Goal: Information Seeking & Learning: Learn about a topic

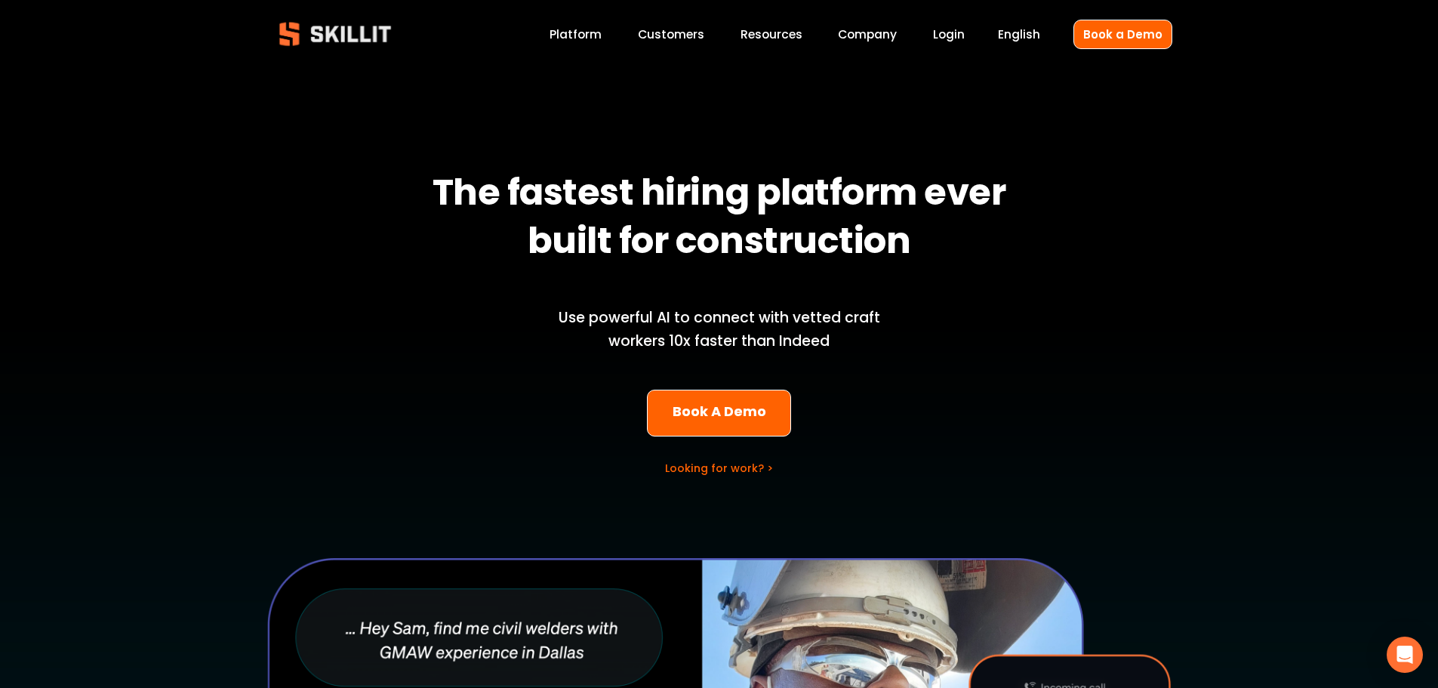
click at [571, 33] on link "Platform" at bounding box center [576, 34] width 52 height 20
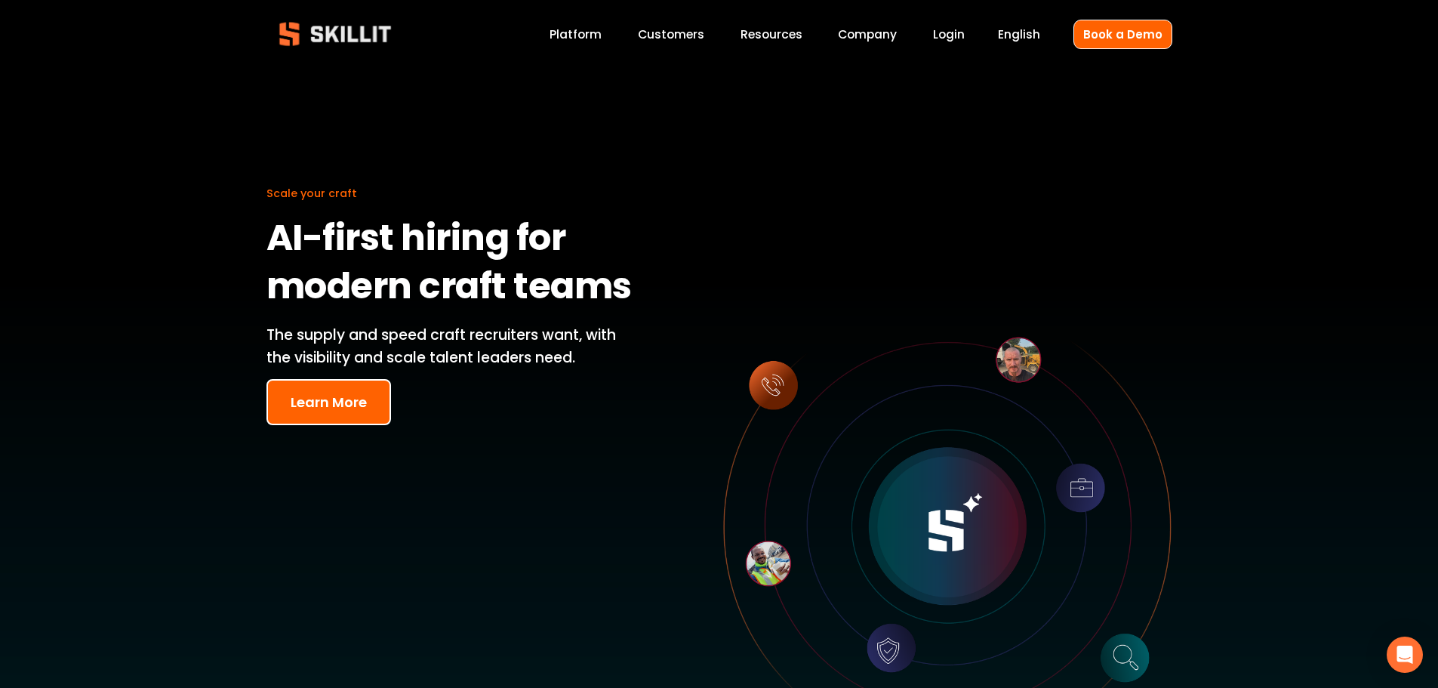
click at [697, 38] on link "Customers" at bounding box center [671, 34] width 66 height 20
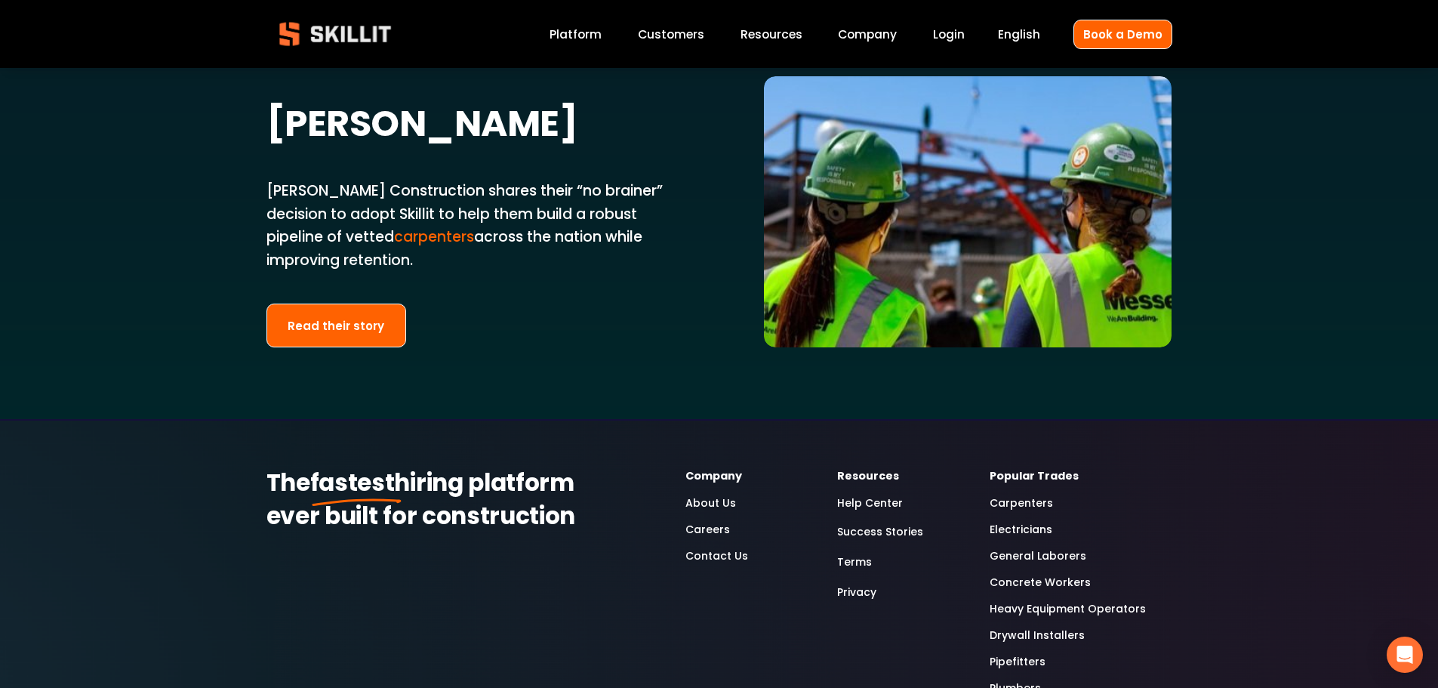
scroll to position [3925, 0]
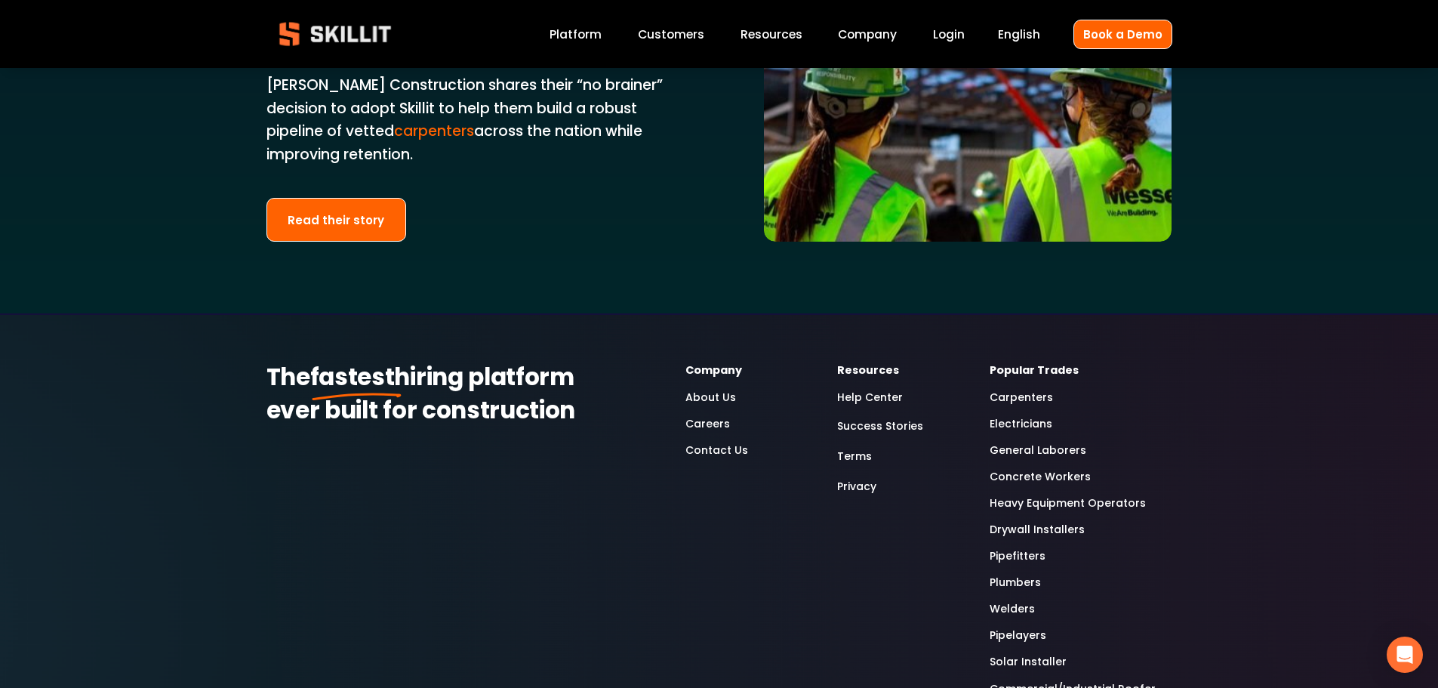
click at [569, 39] on link "Platform" at bounding box center [576, 34] width 52 height 20
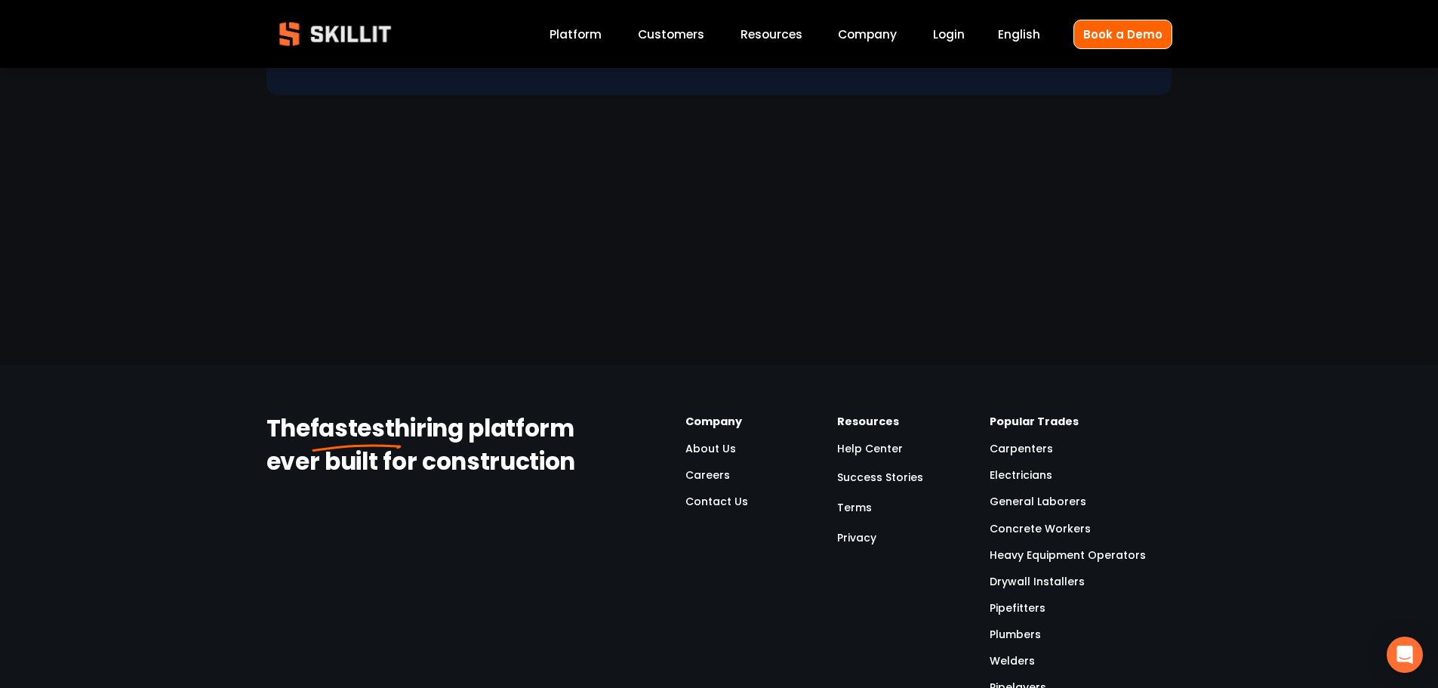
scroll to position [4347, 0]
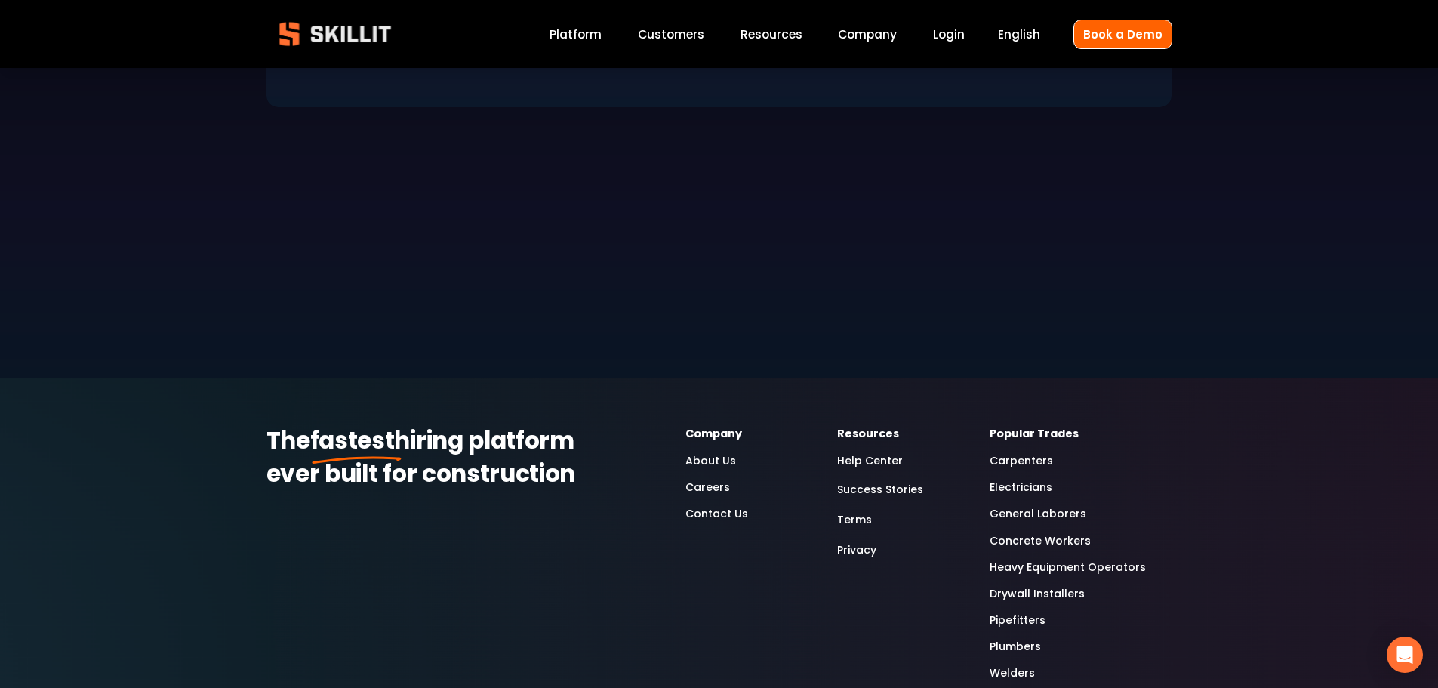
click at [709, 452] on link "About Us" at bounding box center [710, 460] width 51 height 17
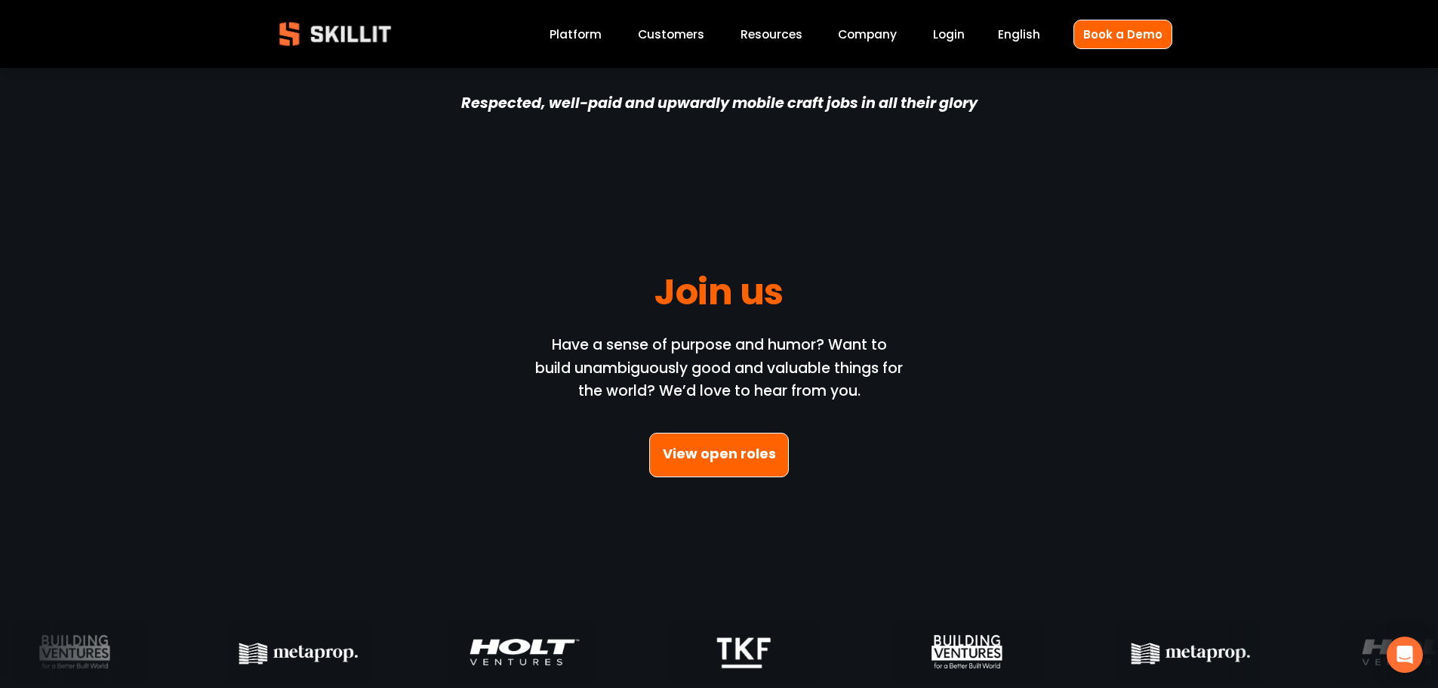
scroll to position [4378, 0]
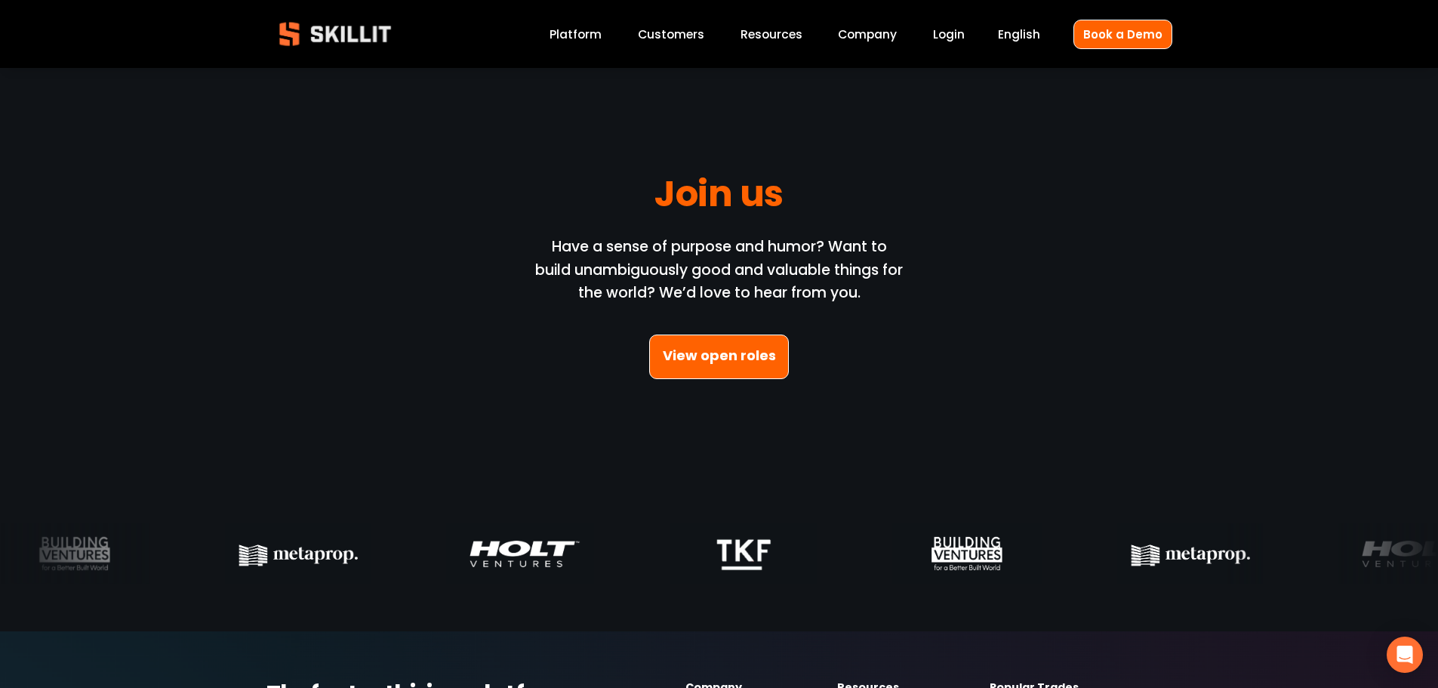
click at [725, 337] on link "View open roles" at bounding box center [719, 356] width 140 height 45
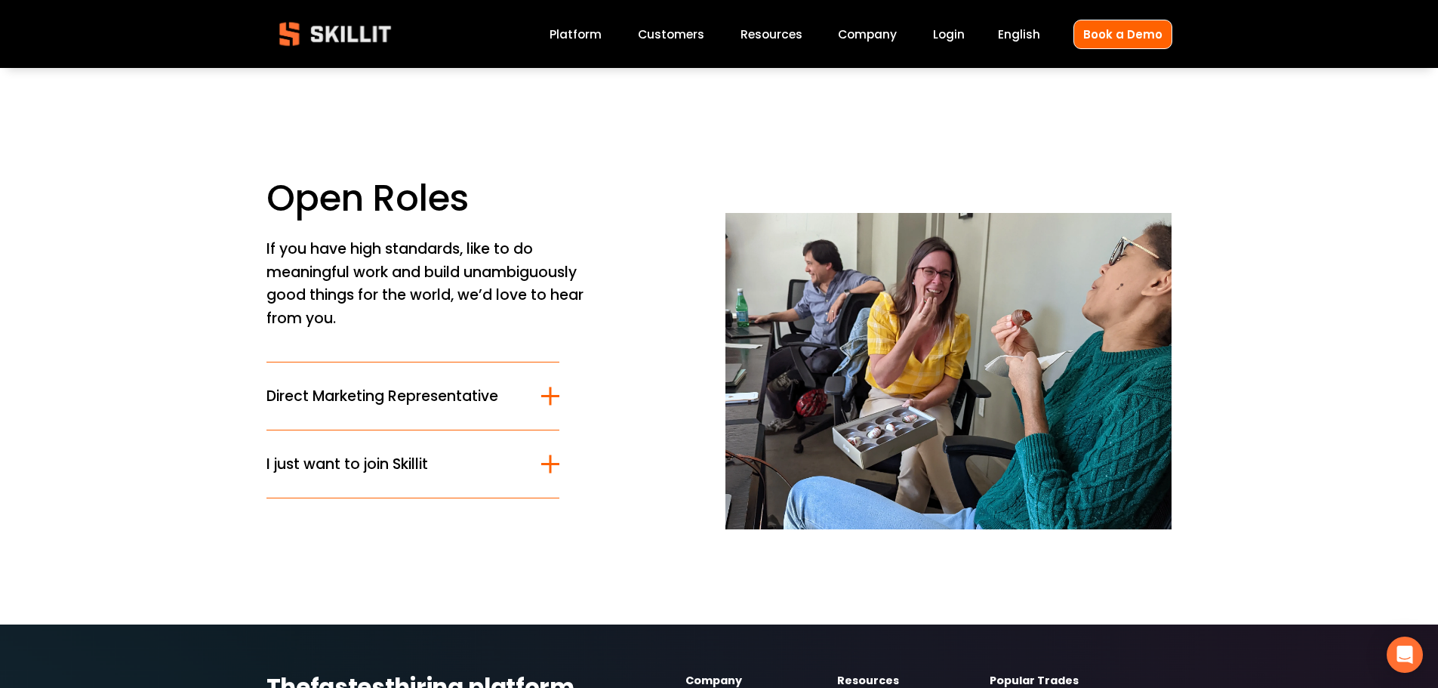
click at [409, 450] on button "I just want to join Skillit" at bounding box center [413, 463] width 294 height 67
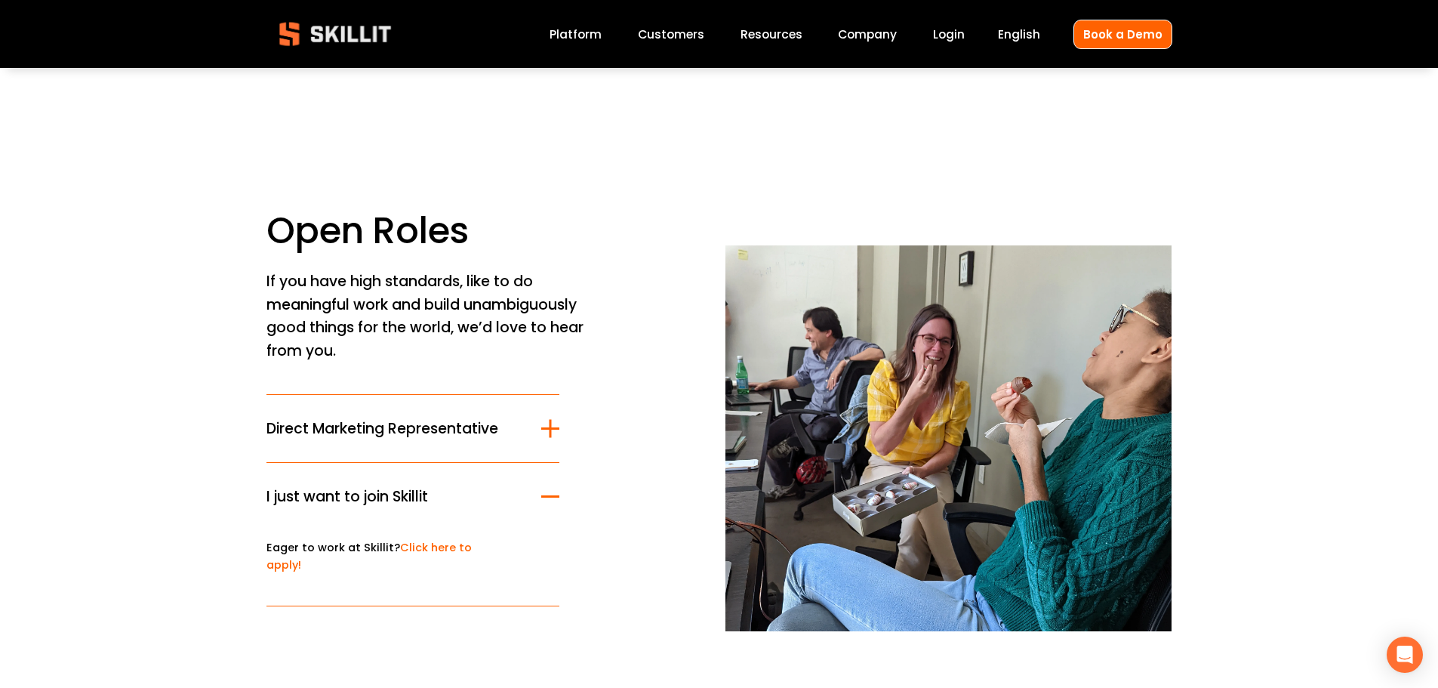
click at [457, 463] on button "I just want to join Skillit" at bounding box center [413, 496] width 294 height 67
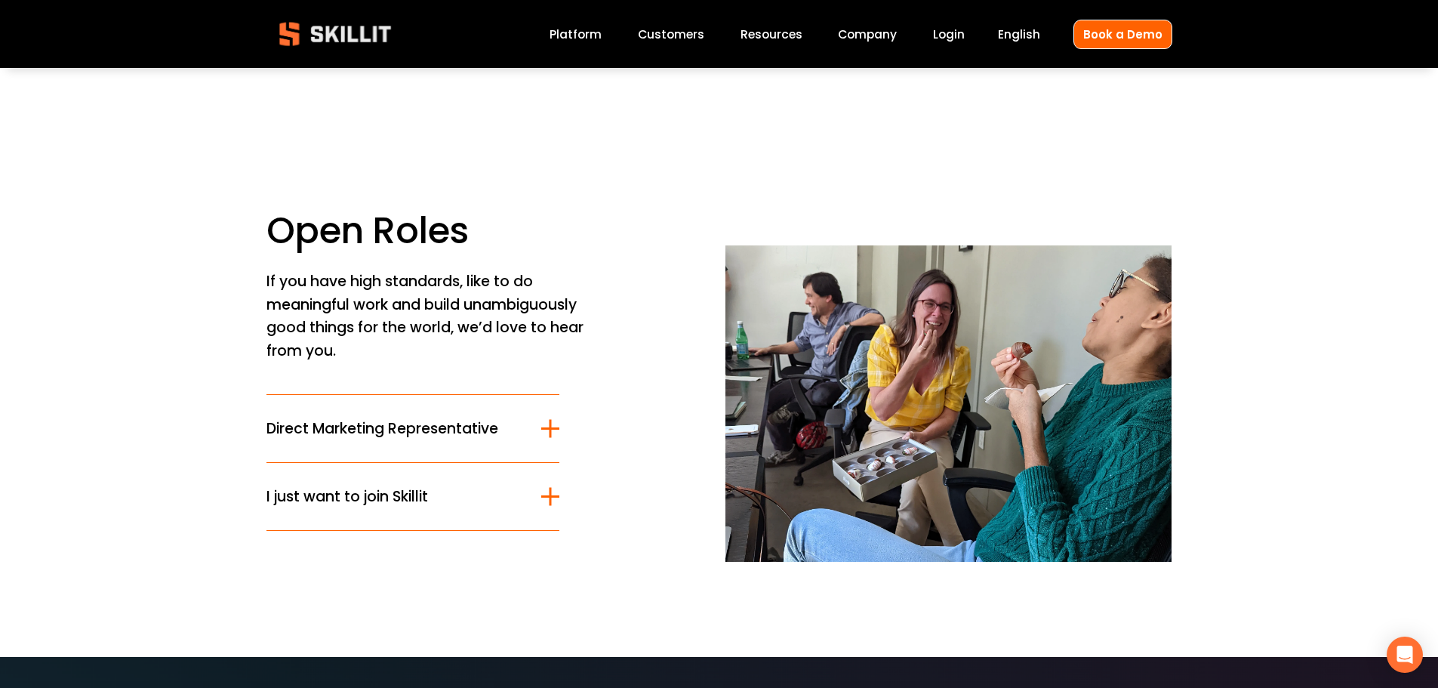
click at [447, 417] on span "Direct Marketing Representative" at bounding box center [404, 428] width 276 height 22
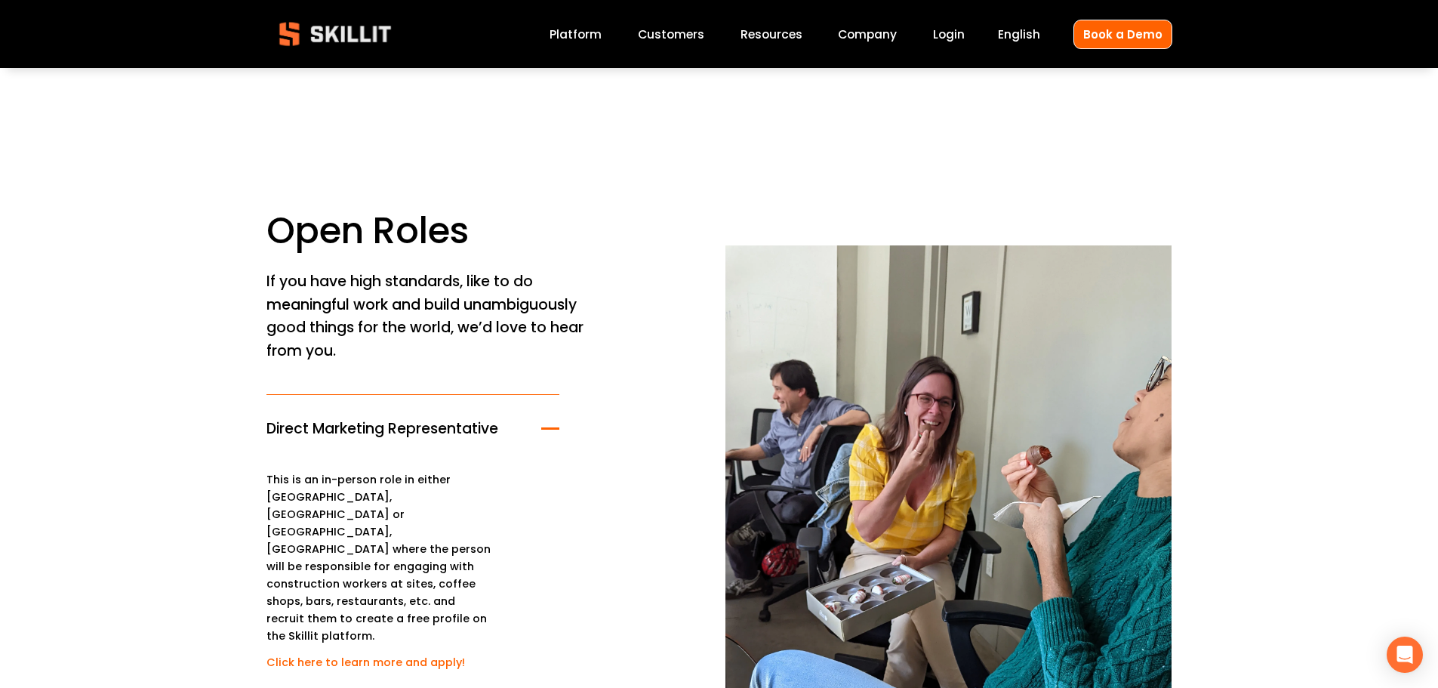
click at [447, 417] on span "Direct Marketing Representative" at bounding box center [404, 428] width 276 height 22
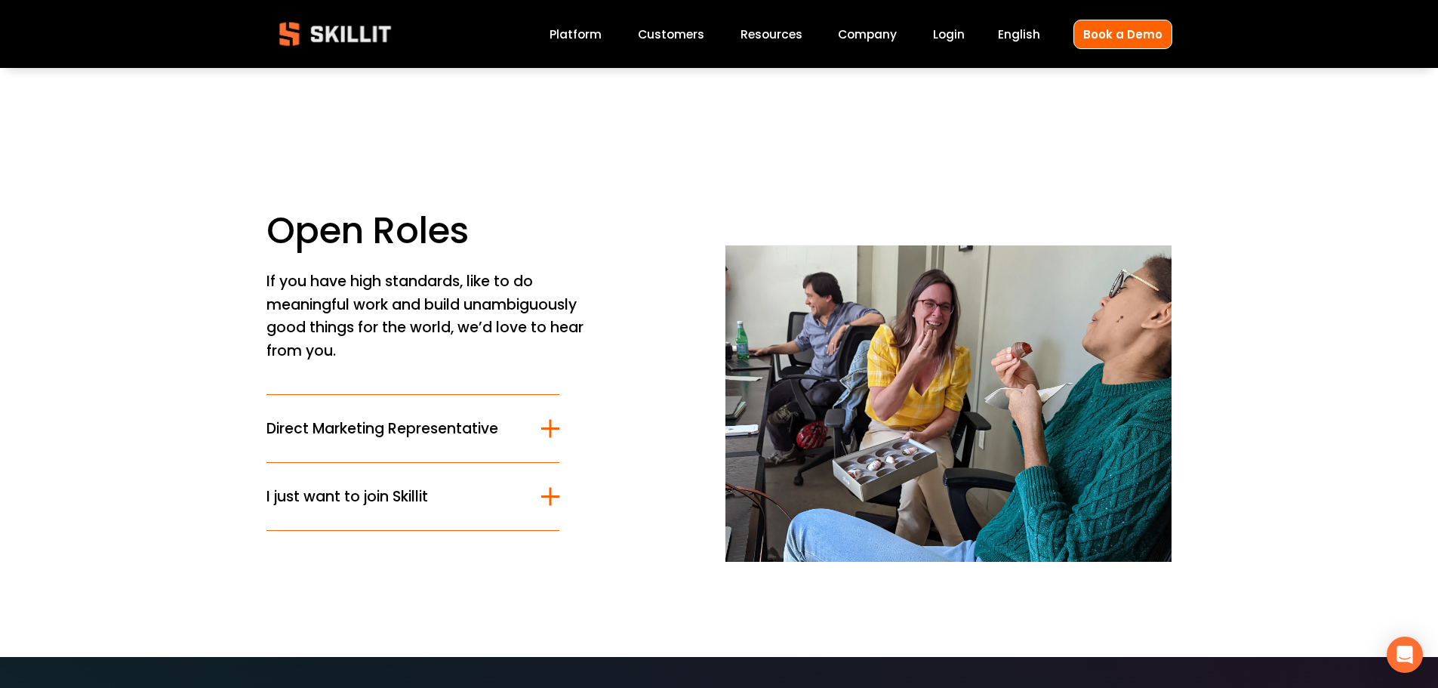
click at [442, 463] on button "I just want to join Skillit" at bounding box center [413, 496] width 294 height 67
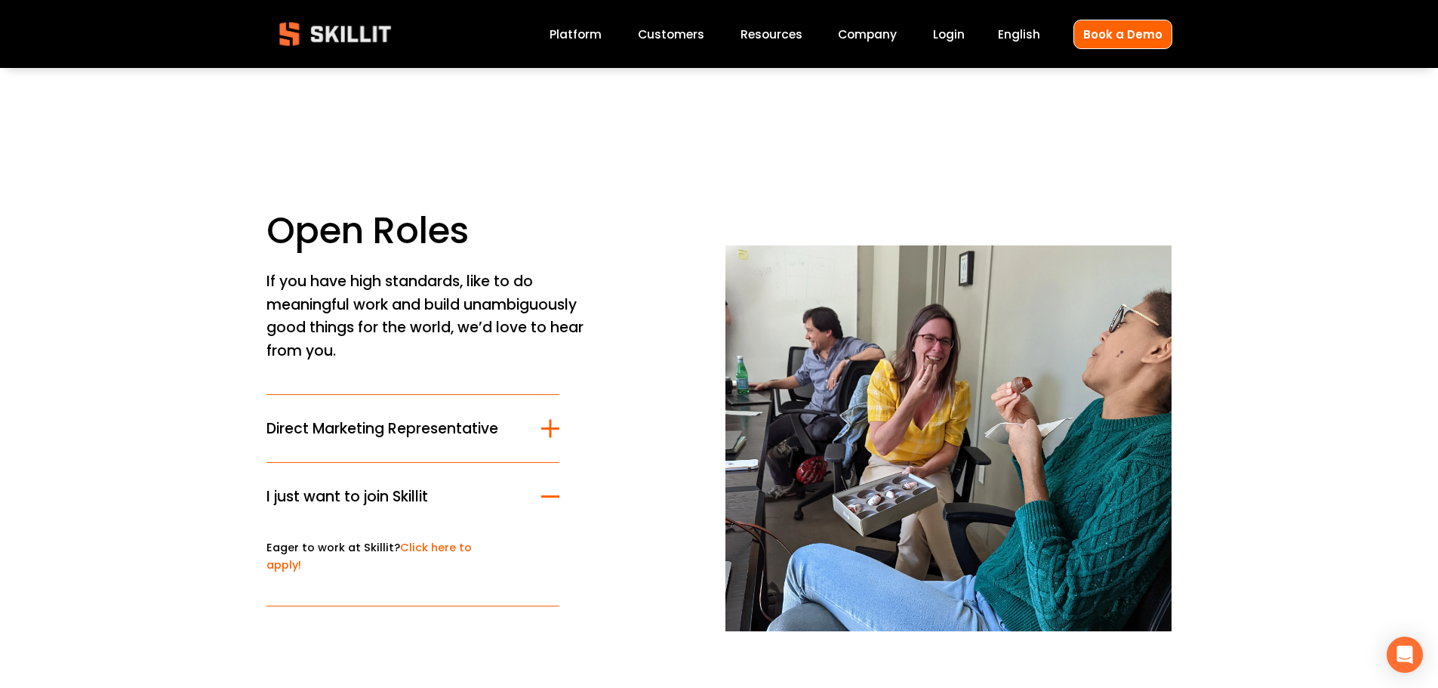
click at [383, 489] on button "I just want to join Skillit" at bounding box center [413, 496] width 294 height 67
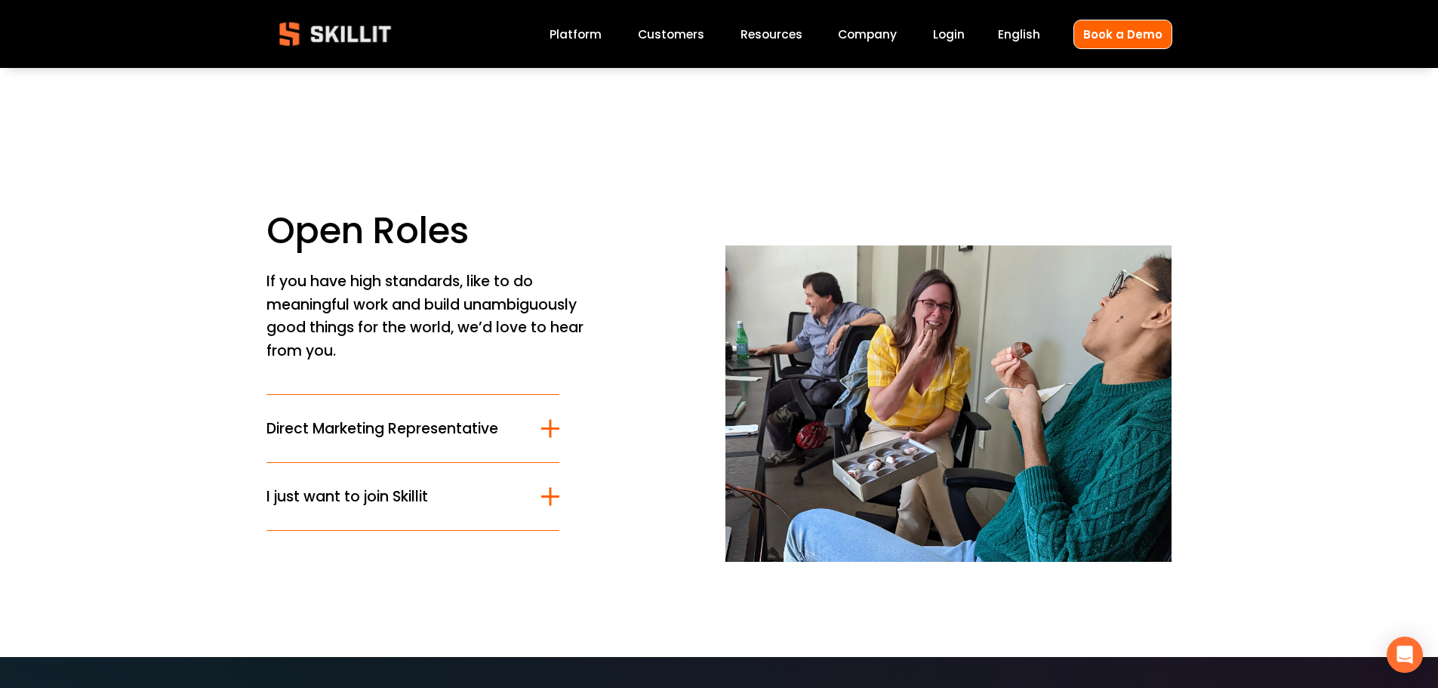
click at [395, 417] on span "Direct Marketing Representative" at bounding box center [404, 428] width 276 height 22
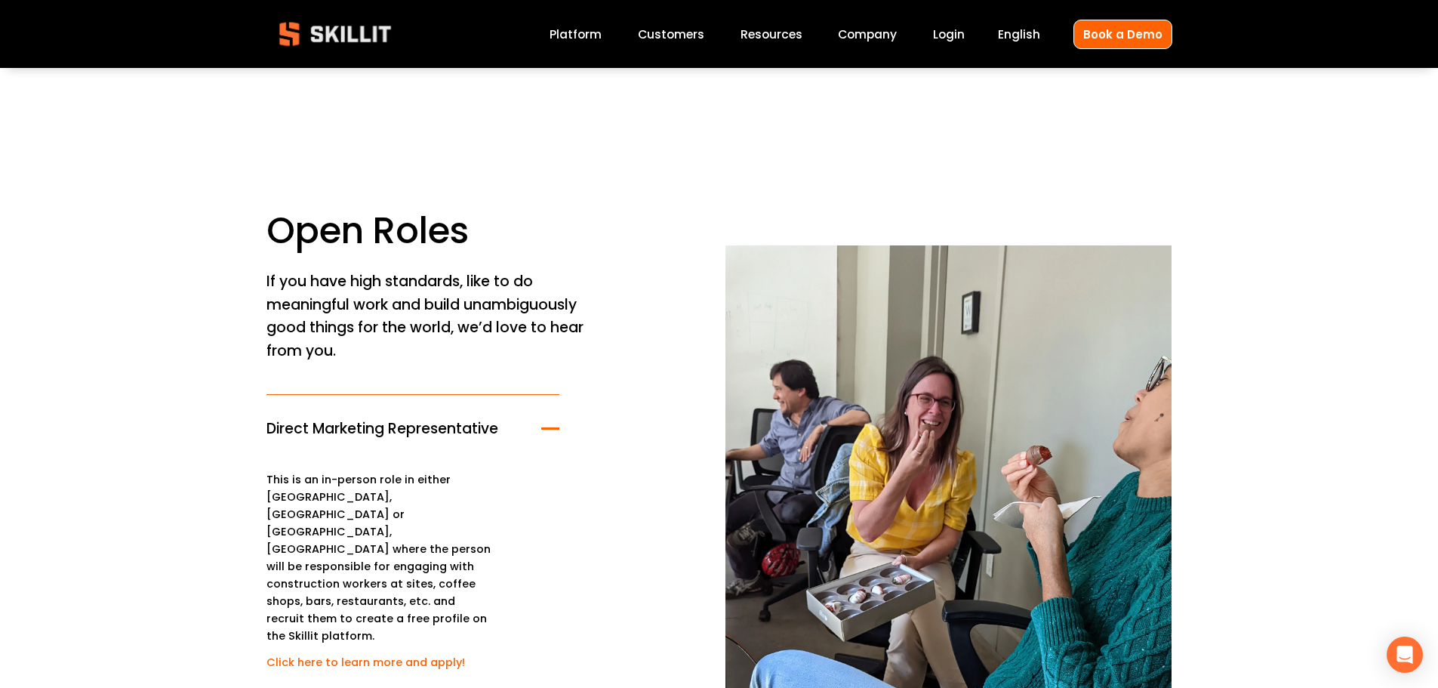
click at [476, 417] on span "Direct Marketing Representative" at bounding box center [404, 428] width 276 height 22
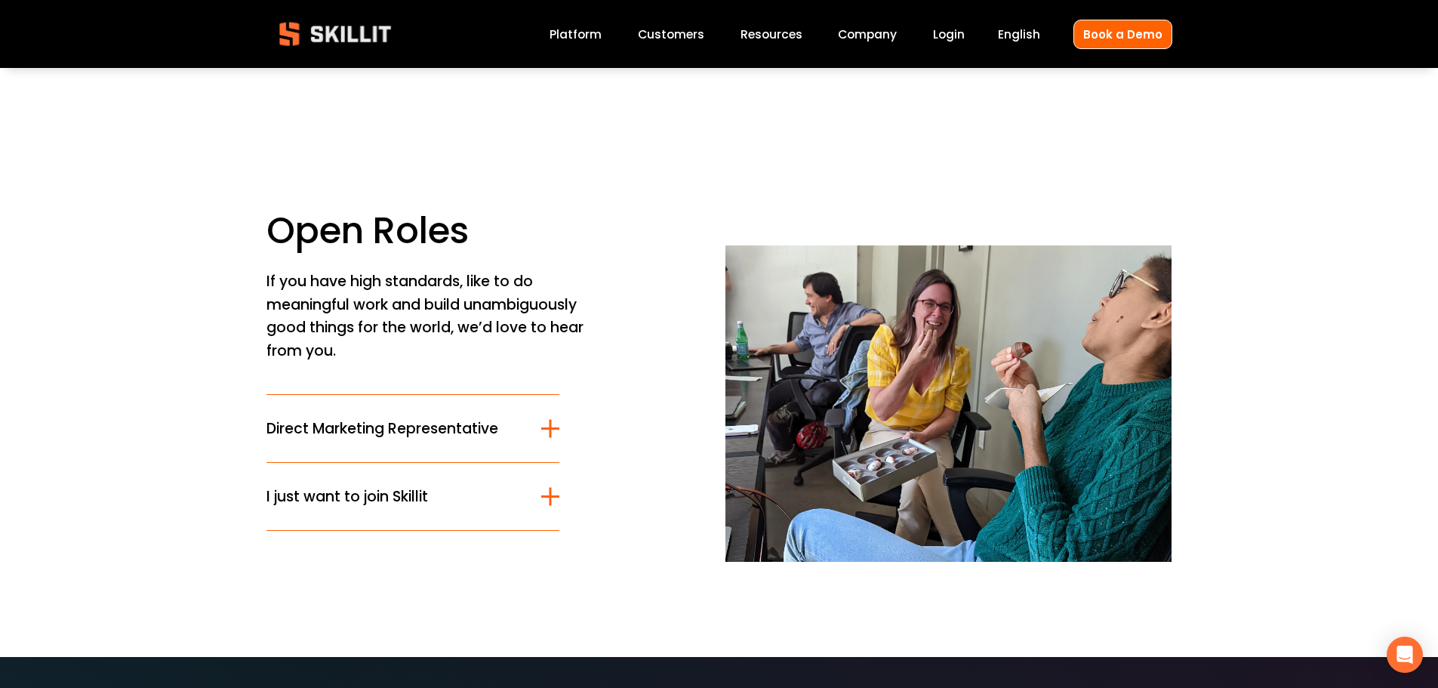
click at [476, 417] on span "Direct Marketing Representative" at bounding box center [404, 428] width 276 height 22
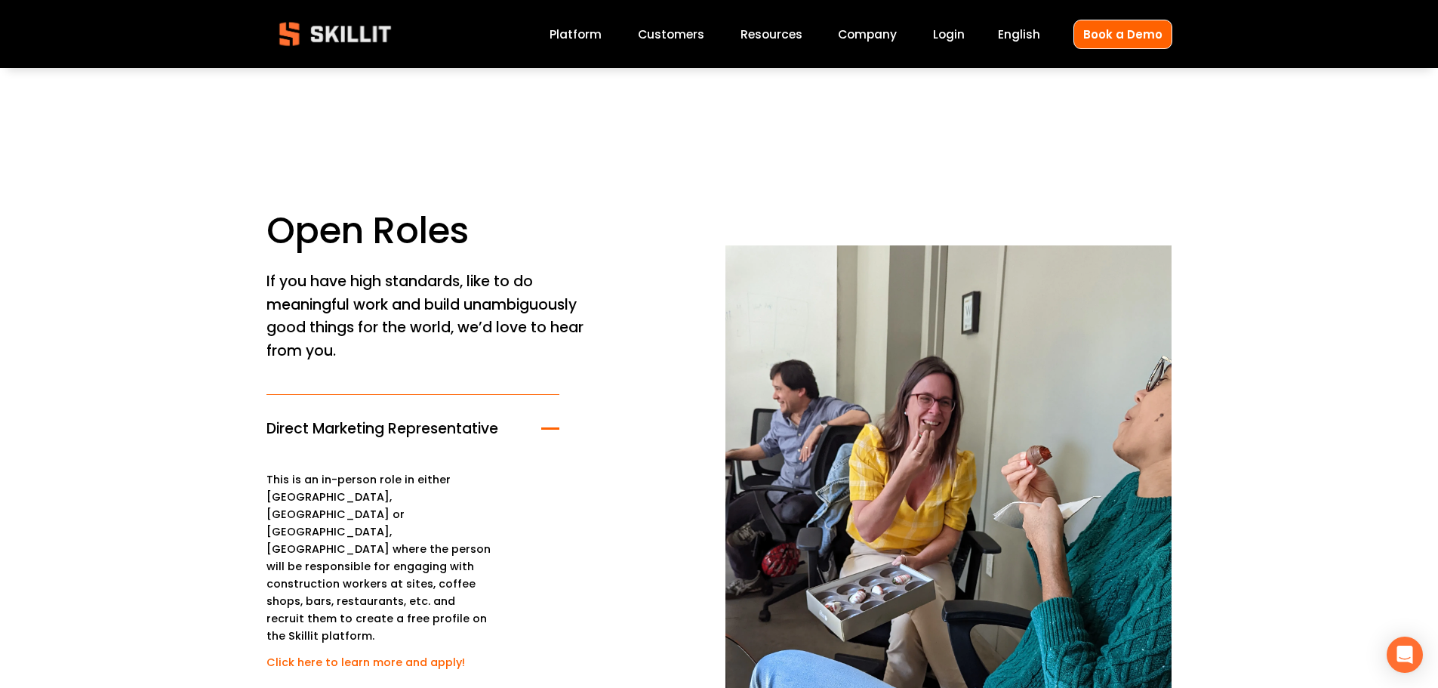
click at [694, 35] on link "Customers" at bounding box center [671, 34] width 66 height 20
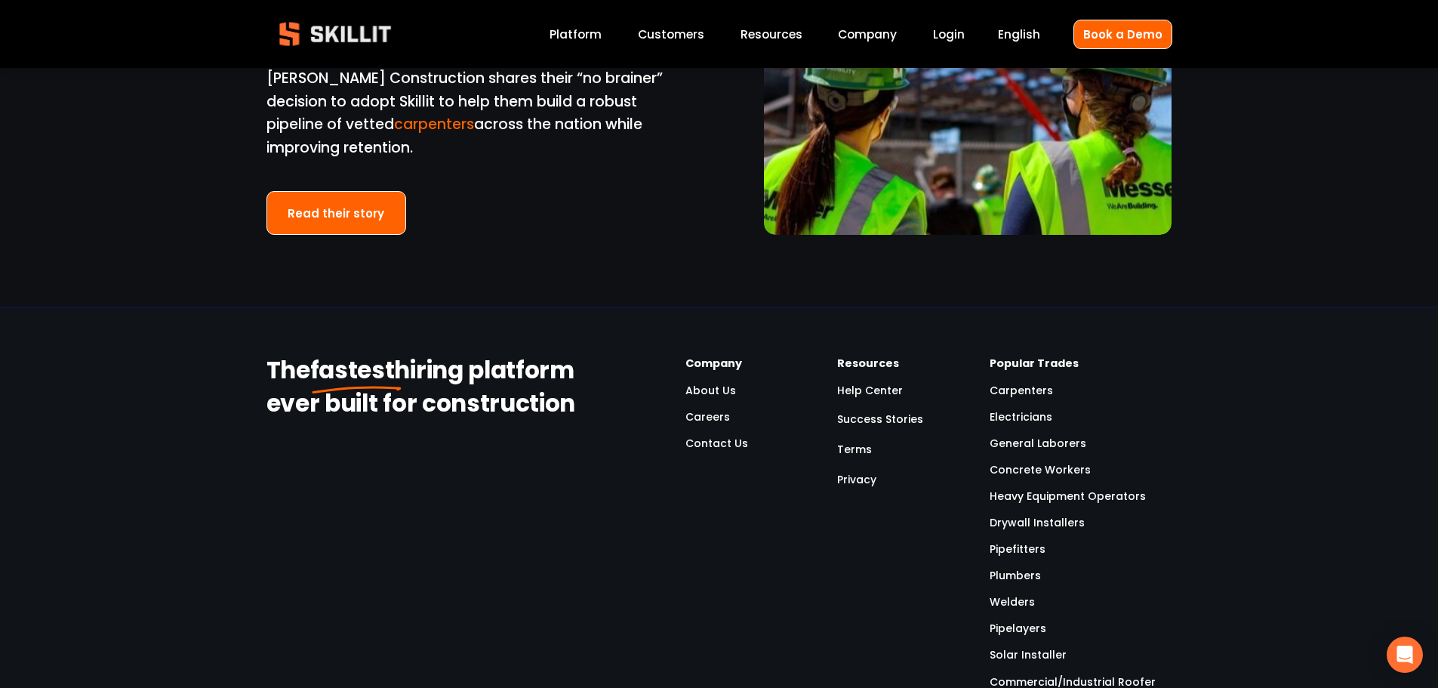
scroll to position [3925, 0]
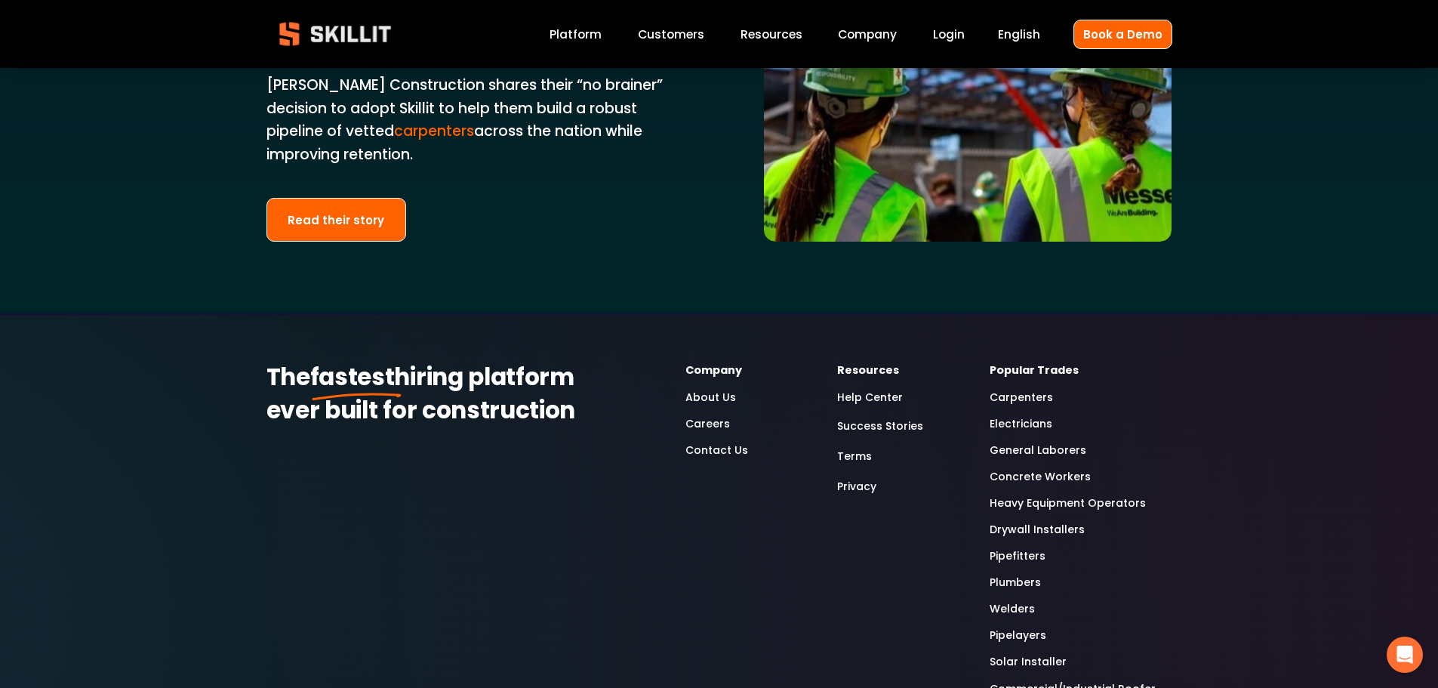
click at [1031, 574] on link "Plumbers" at bounding box center [1015, 582] width 51 height 17
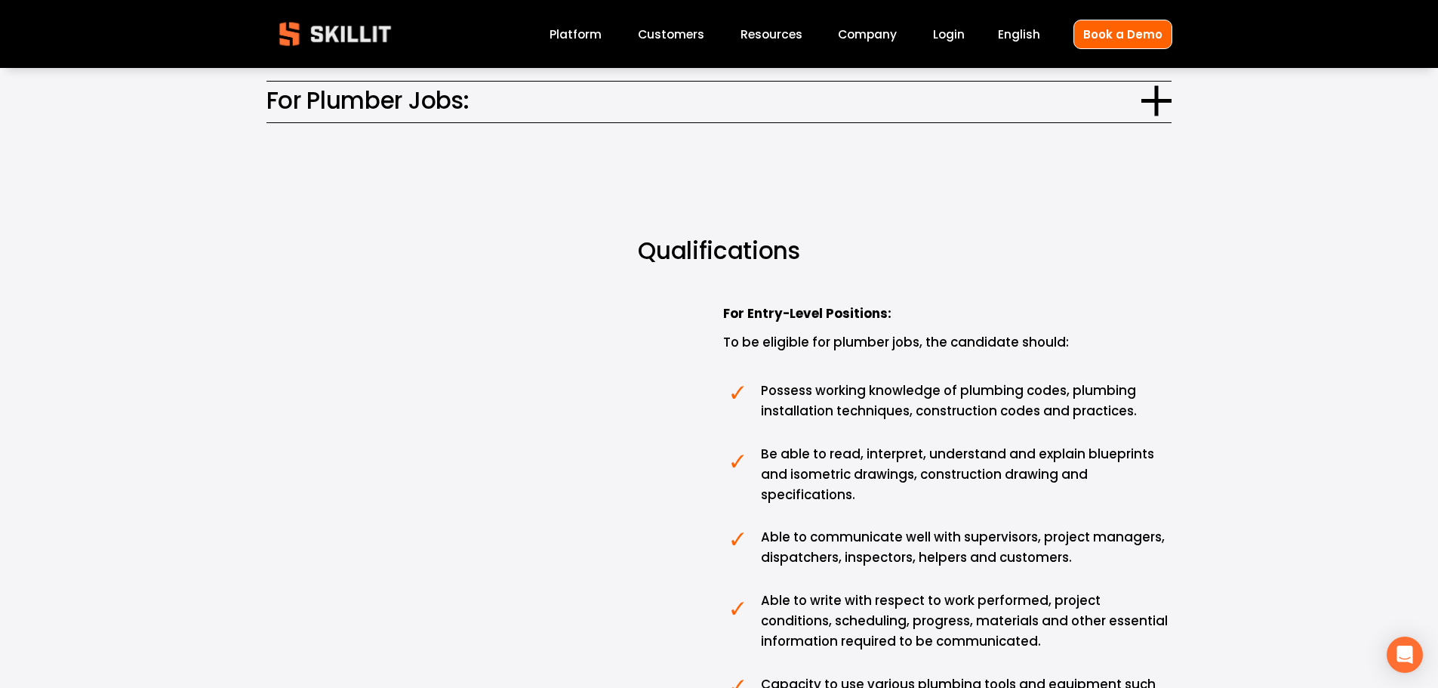
scroll to position [830, 0]
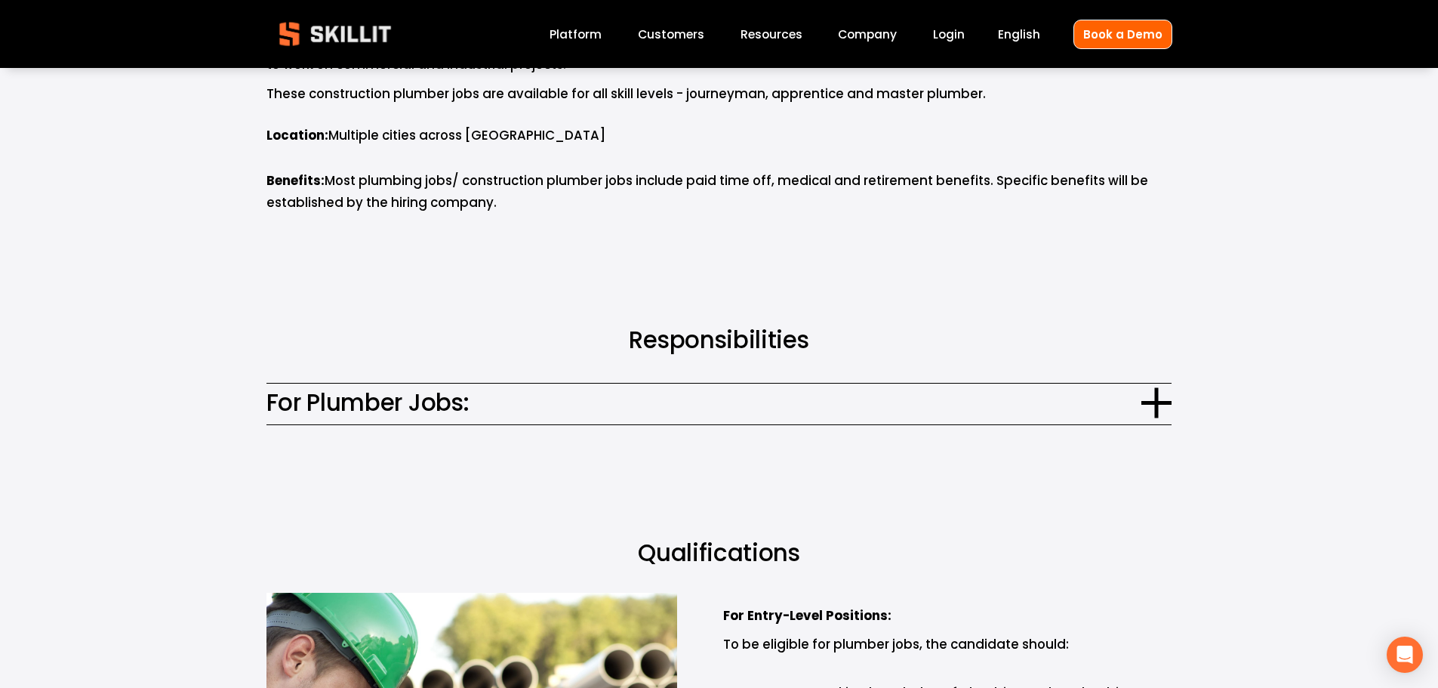
click at [639, 385] on span "For Plumber Jobs:" at bounding box center [704, 402] width 876 height 35
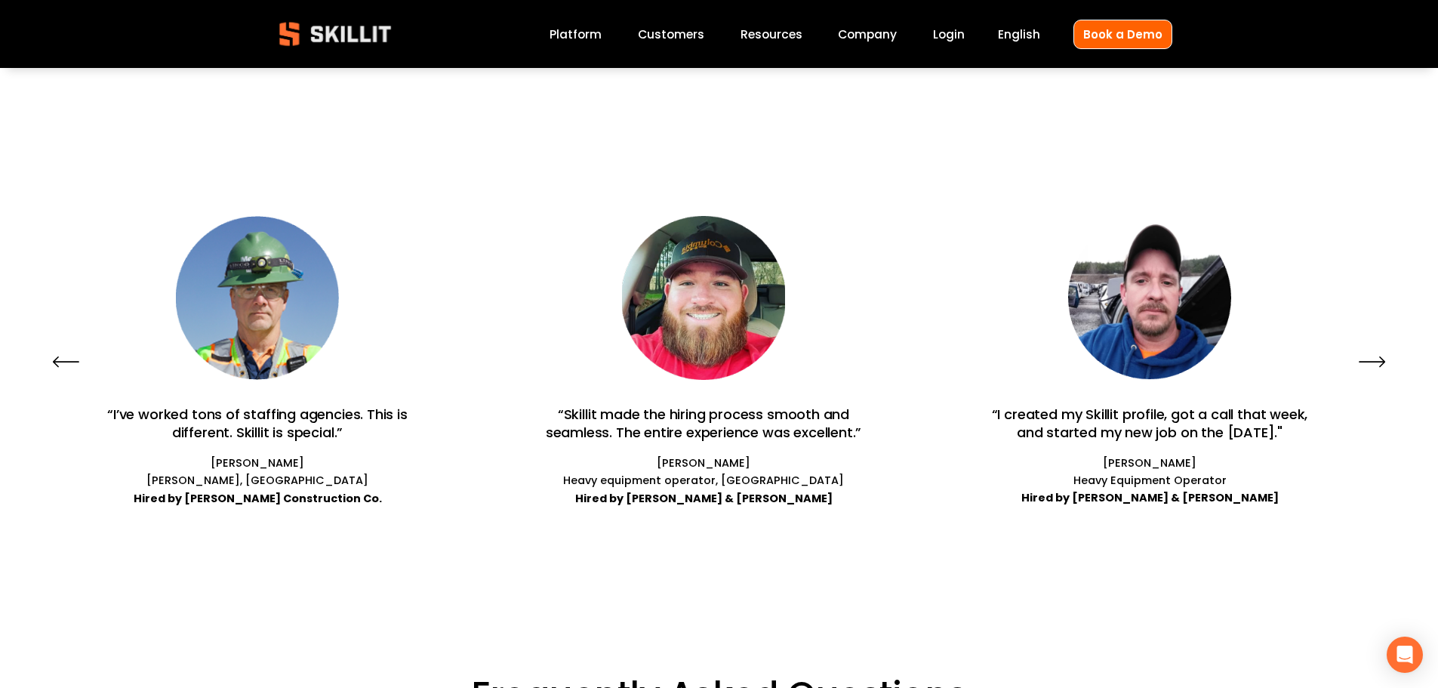
scroll to position [4680, 0]
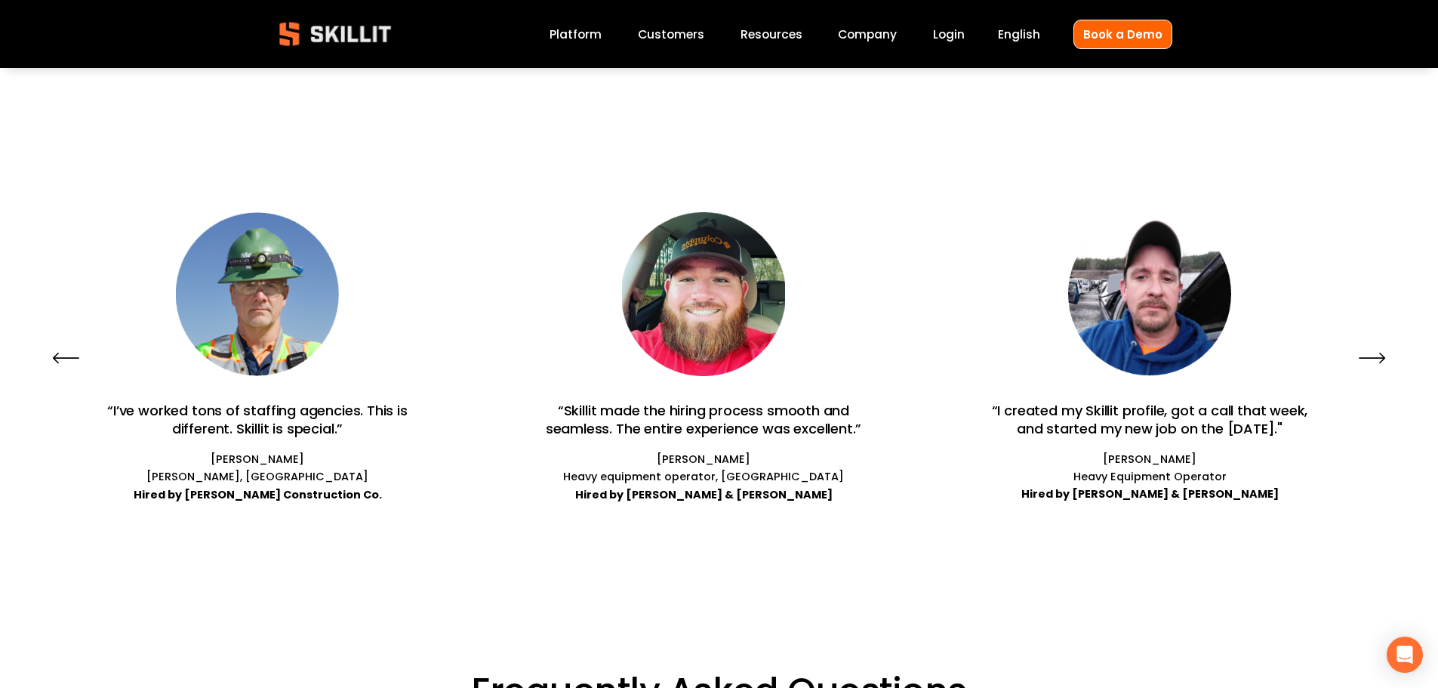
click at [1384, 344] on icon "\a \a \a Next\a \a" at bounding box center [1372, 357] width 27 height 27
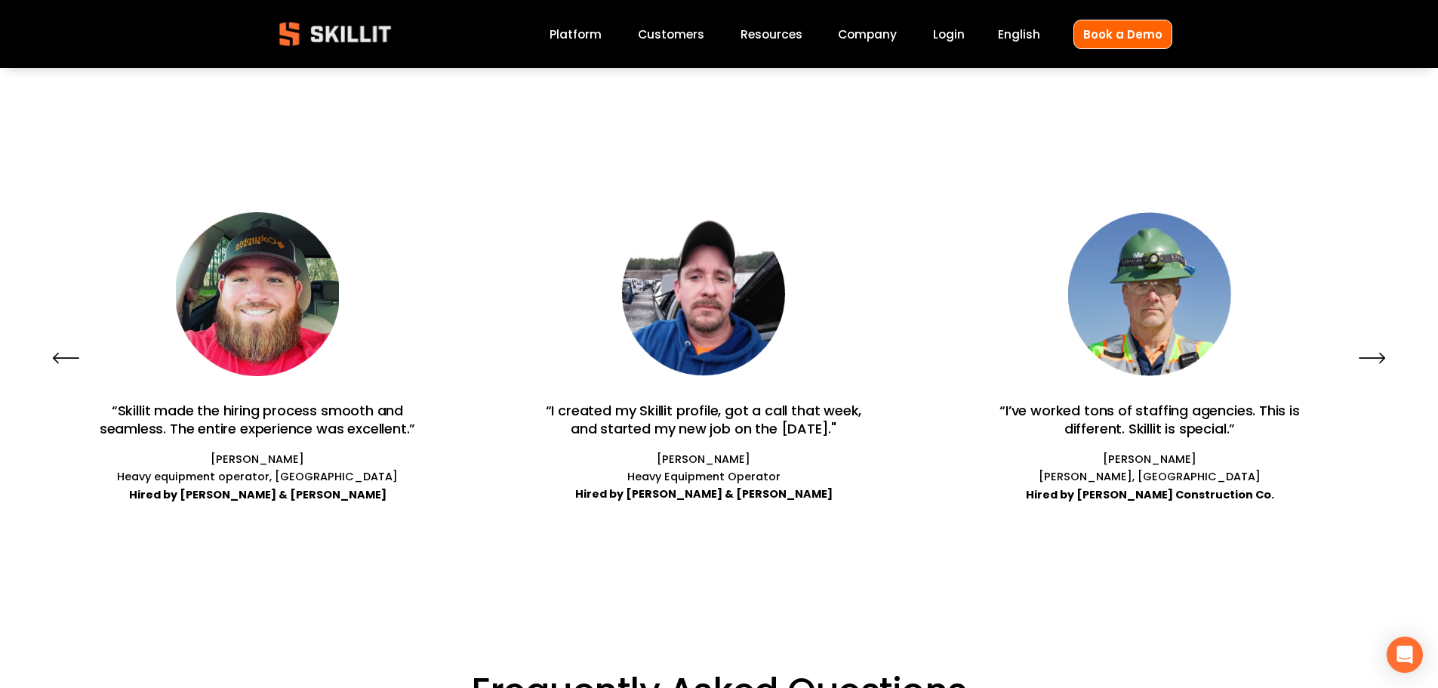
click at [1383, 344] on icon "\a \a \a Next\a \a" at bounding box center [1372, 357] width 27 height 27
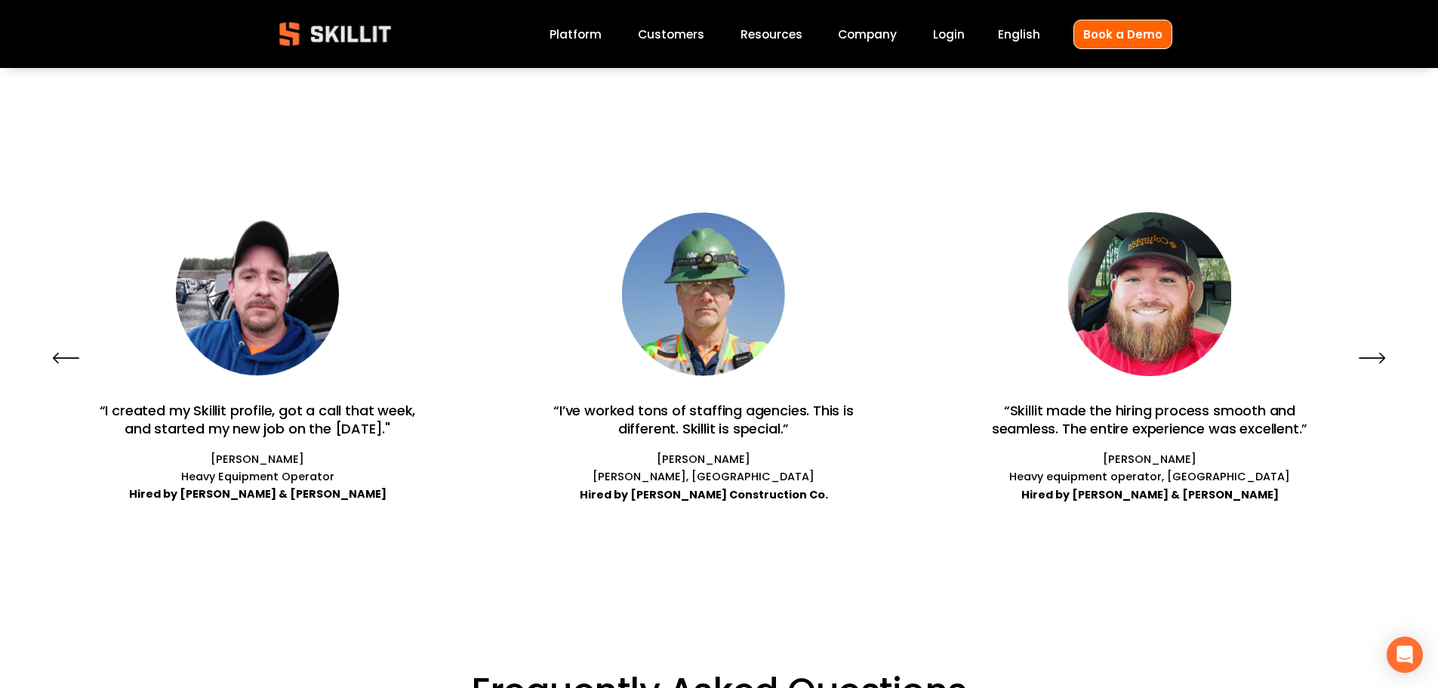
click at [1381, 353] on icon "\a \a \a Next\a \a" at bounding box center [1382, 358] width 5 height 10
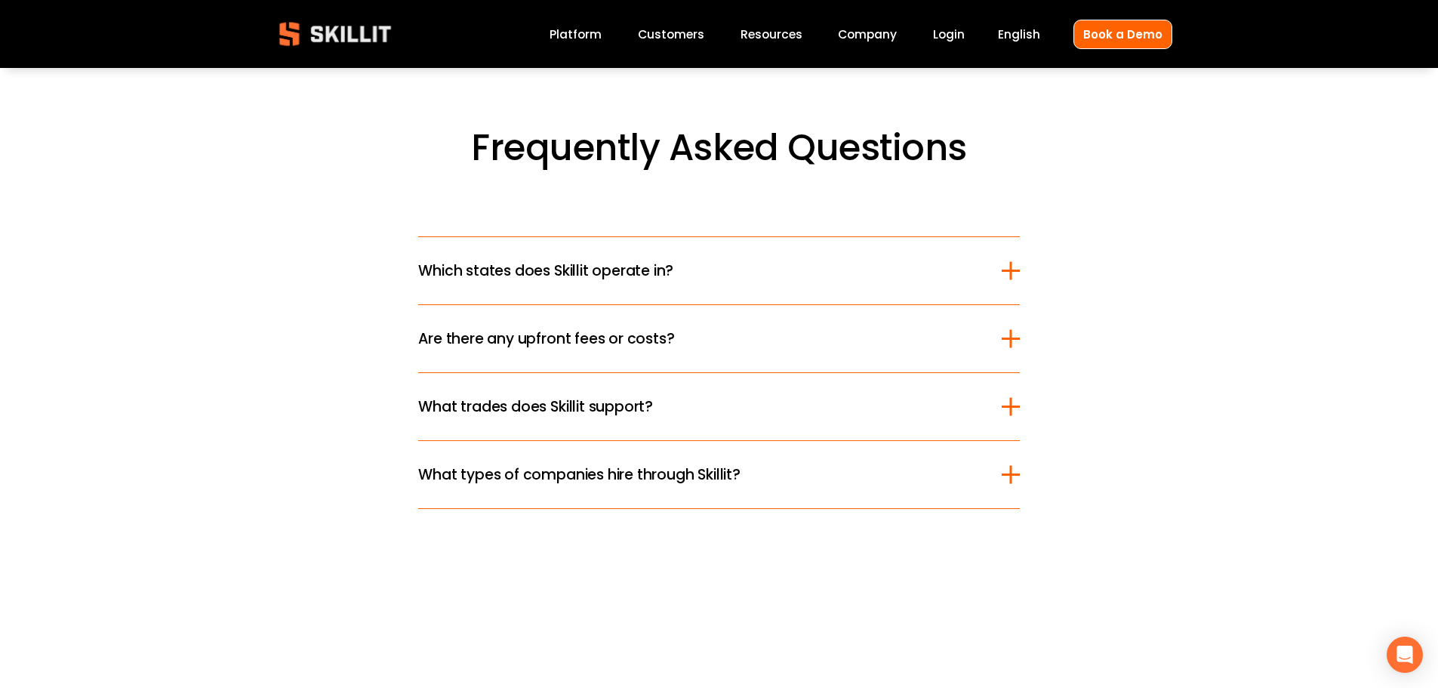
scroll to position [5208, 0]
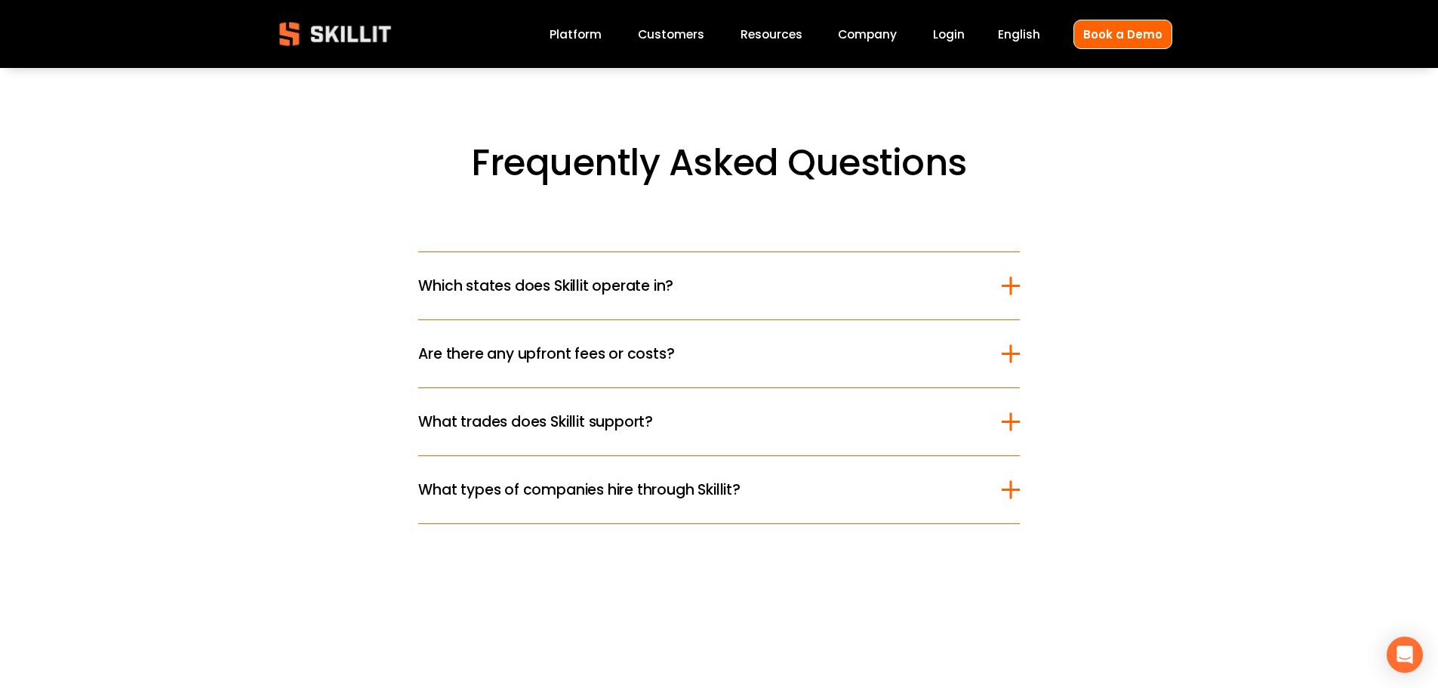
click at [685, 275] on span "Which states does Skillit operate in?" at bounding box center [709, 286] width 583 height 22
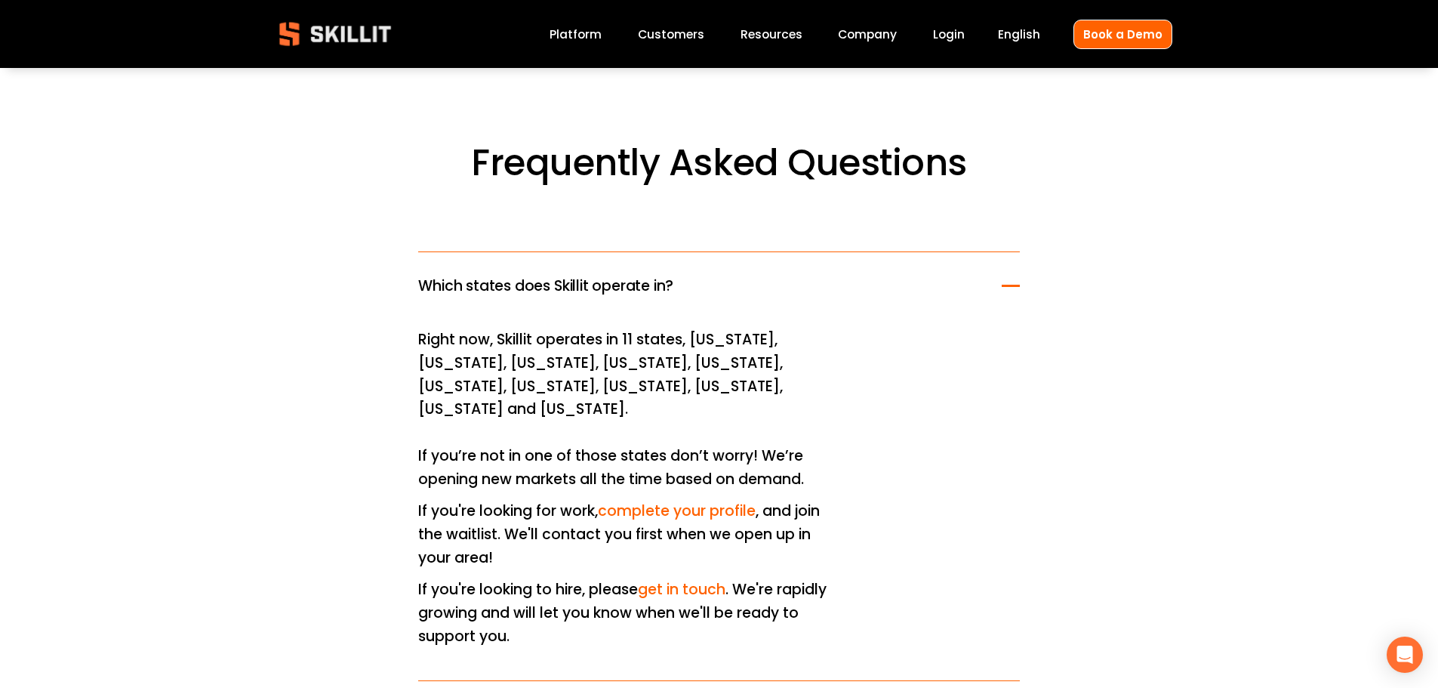
click at [689, 500] on link "complete your profile" at bounding box center [677, 510] width 158 height 20
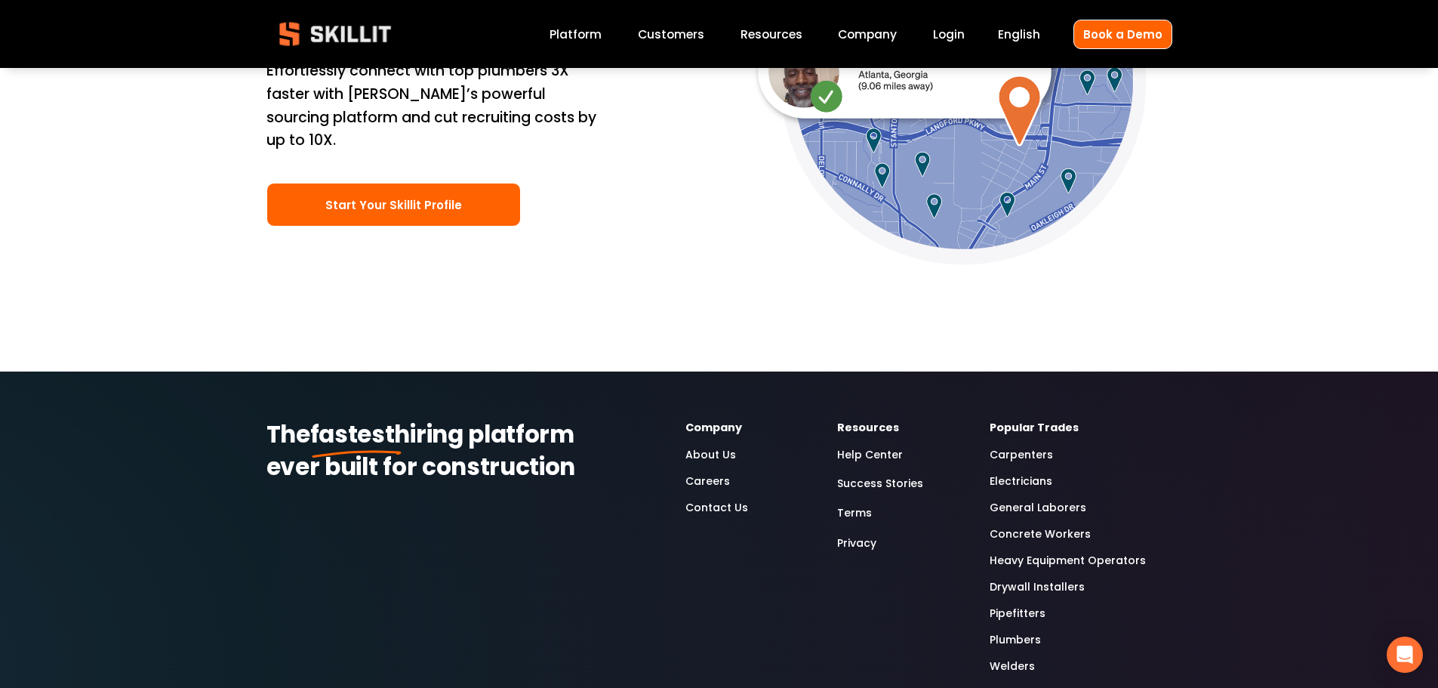
scroll to position [5181, 0]
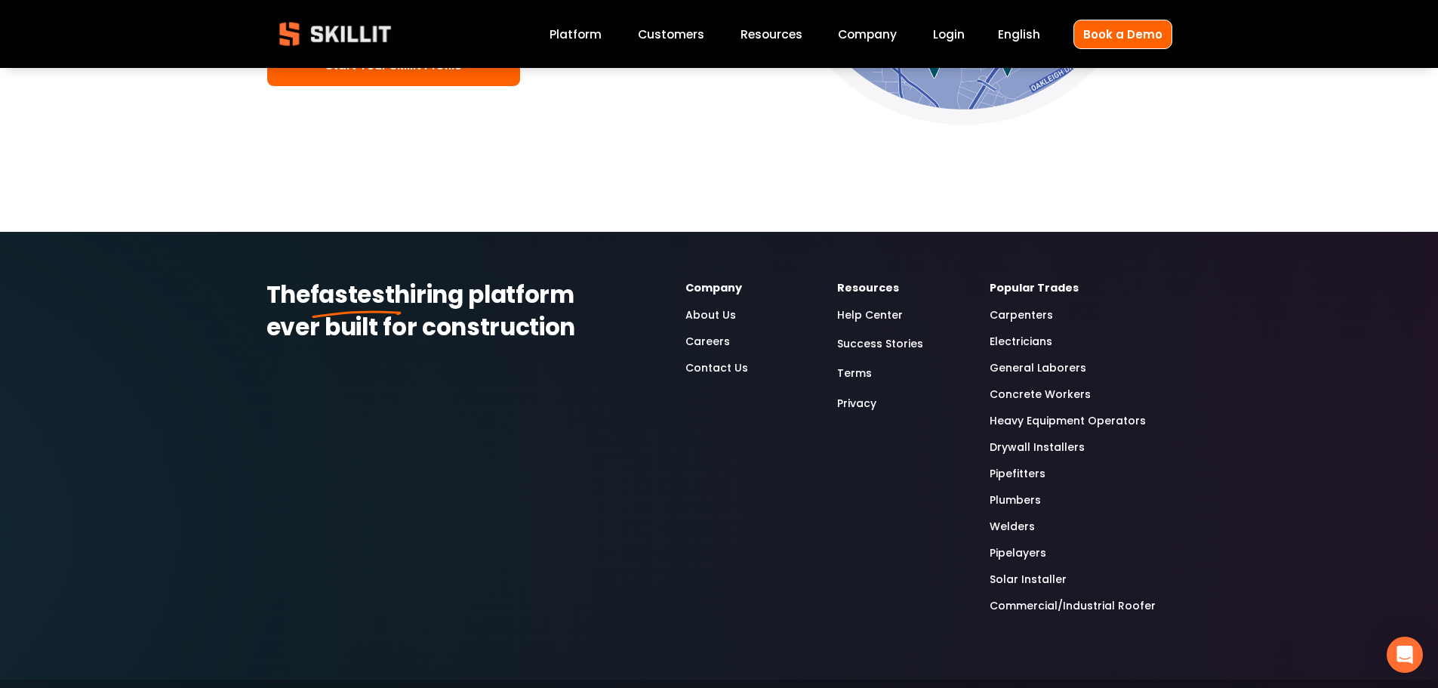
click at [1002, 386] on link "Concrete Workers" at bounding box center [1040, 394] width 101 height 17
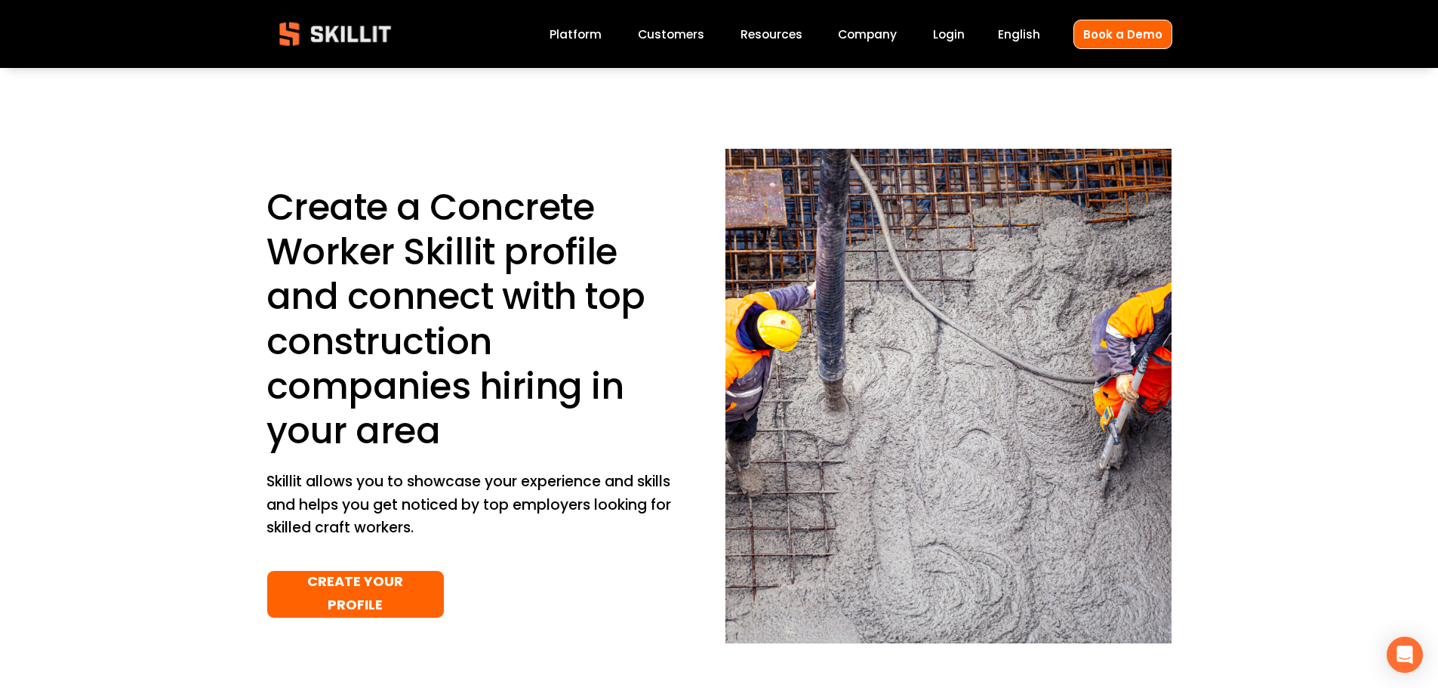
click at [674, 38] on link "Customers" at bounding box center [671, 34] width 66 height 20
